Goal: Task Accomplishment & Management: Manage account settings

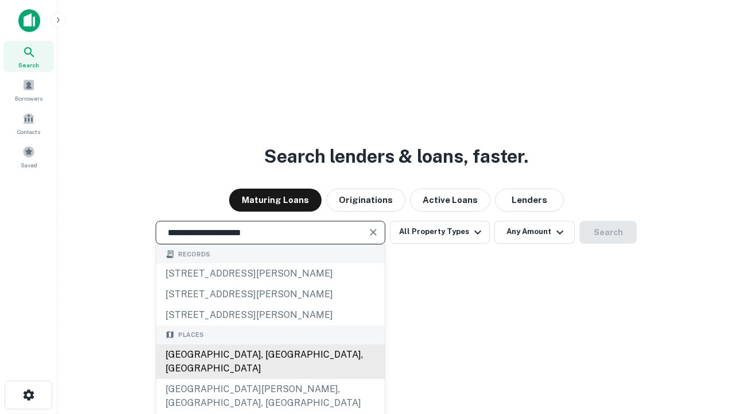
click at [270, 379] on div "[GEOGRAPHIC_DATA], [GEOGRAPHIC_DATA], [GEOGRAPHIC_DATA]" at bounding box center [270, 361] width 229 height 34
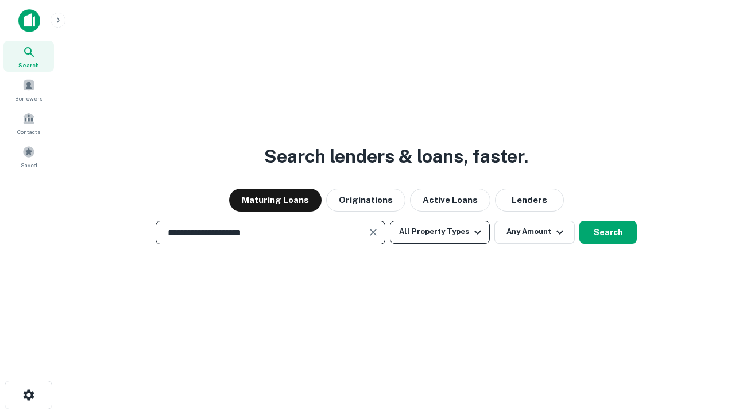
type input "**********"
click at [440, 232] on button "All Property Types" at bounding box center [440, 232] width 100 height 23
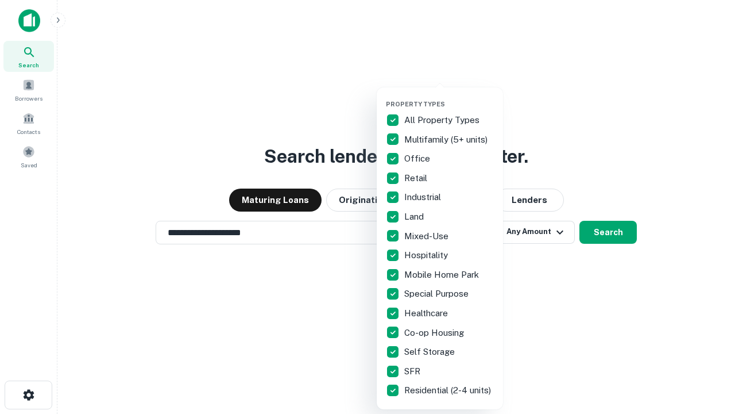
click at [449, 97] on button "button" at bounding box center [449, 97] width 126 height 1
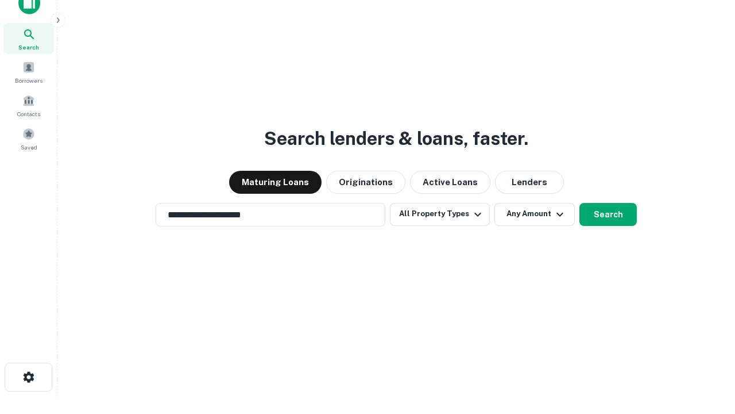
scroll to position [7, 138]
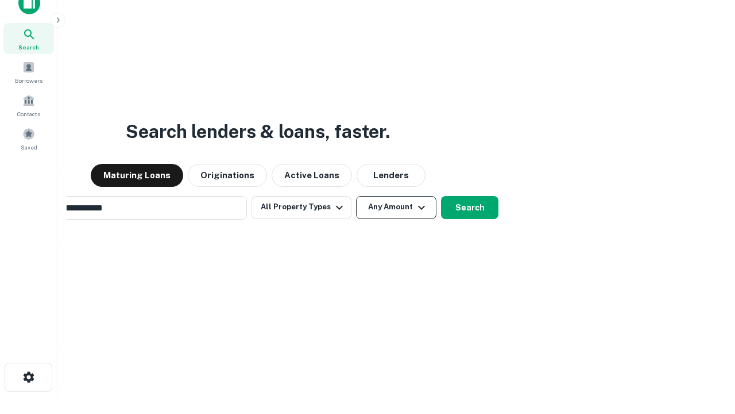
click at [356, 196] on button "Any Amount" at bounding box center [396, 207] width 80 height 23
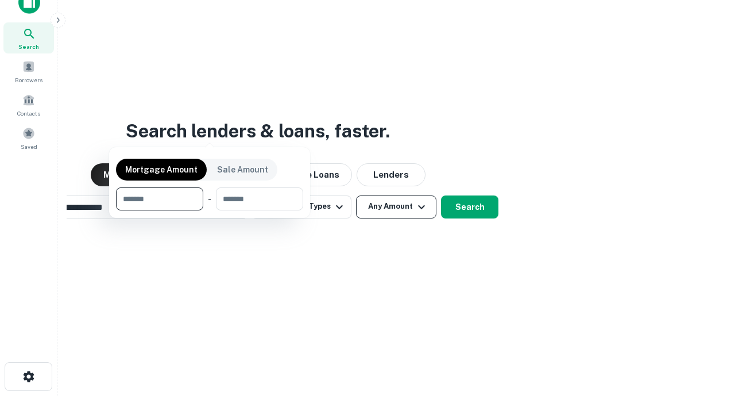
scroll to position [83, 325]
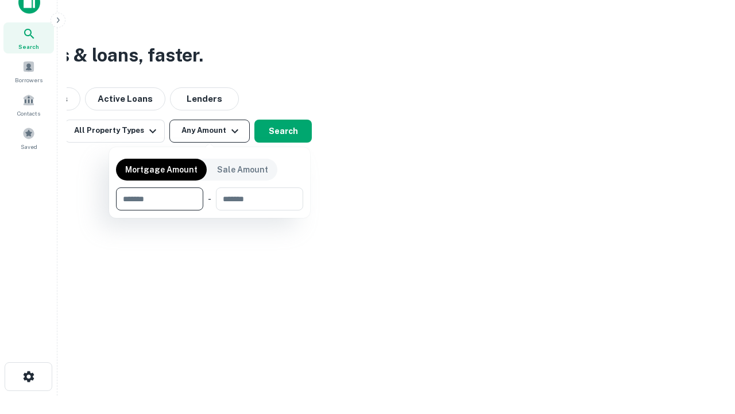
type input "*******"
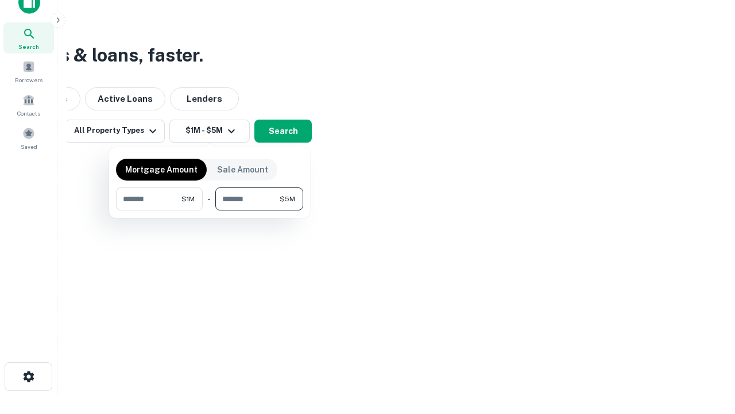
type input "*******"
click at [210, 210] on button "button" at bounding box center [209, 210] width 187 height 1
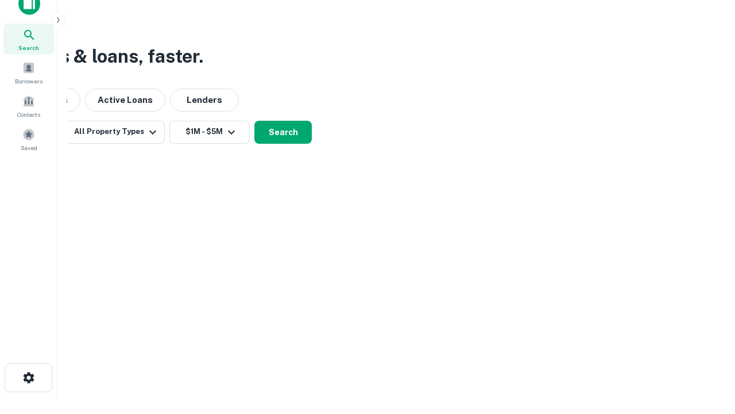
scroll to position [7, 212]
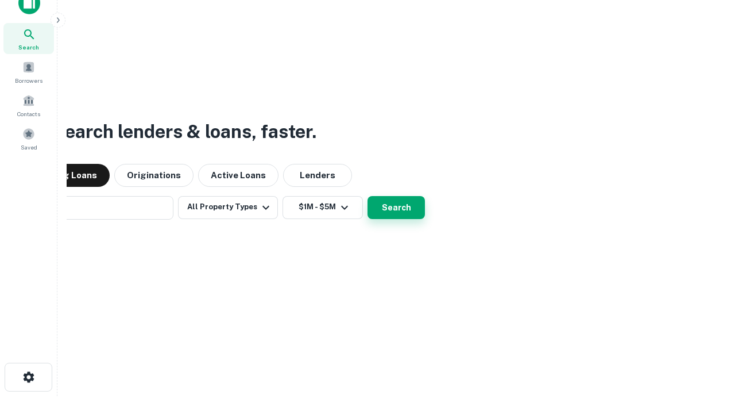
click at [368, 196] on button "Search" at bounding box center [396, 207] width 57 height 23
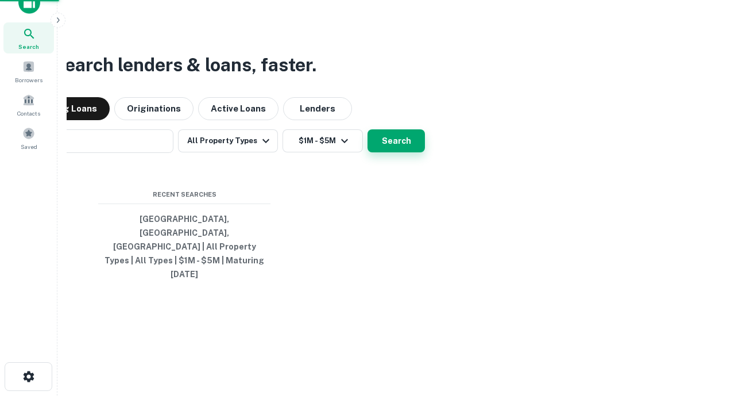
scroll to position [30, 325]
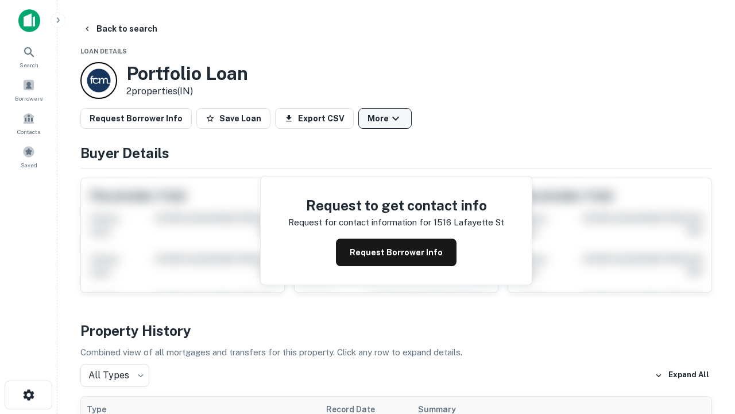
click at [385, 118] on button "More" at bounding box center [384, 118] width 53 height 21
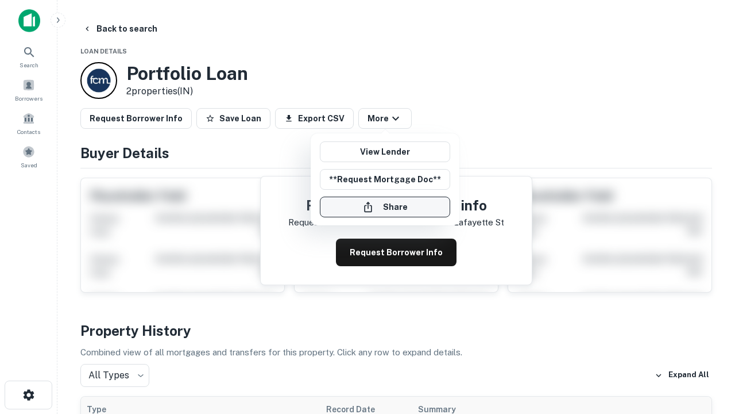
click at [385, 207] on button "Share" at bounding box center [385, 206] width 130 height 21
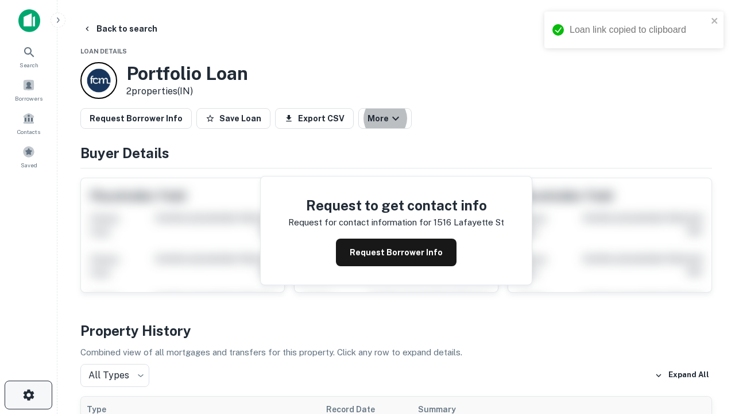
click at [28, 395] on icon "button" at bounding box center [29, 395] width 14 height 14
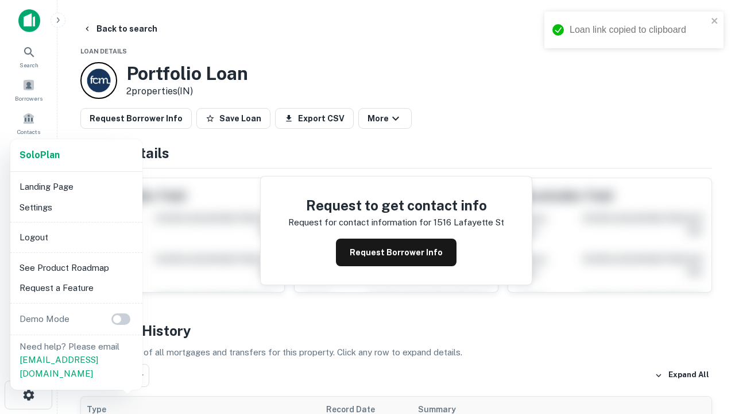
click at [76, 237] on li "Logout" at bounding box center [76, 237] width 123 height 21
